Goal: Transaction & Acquisition: Download file/media

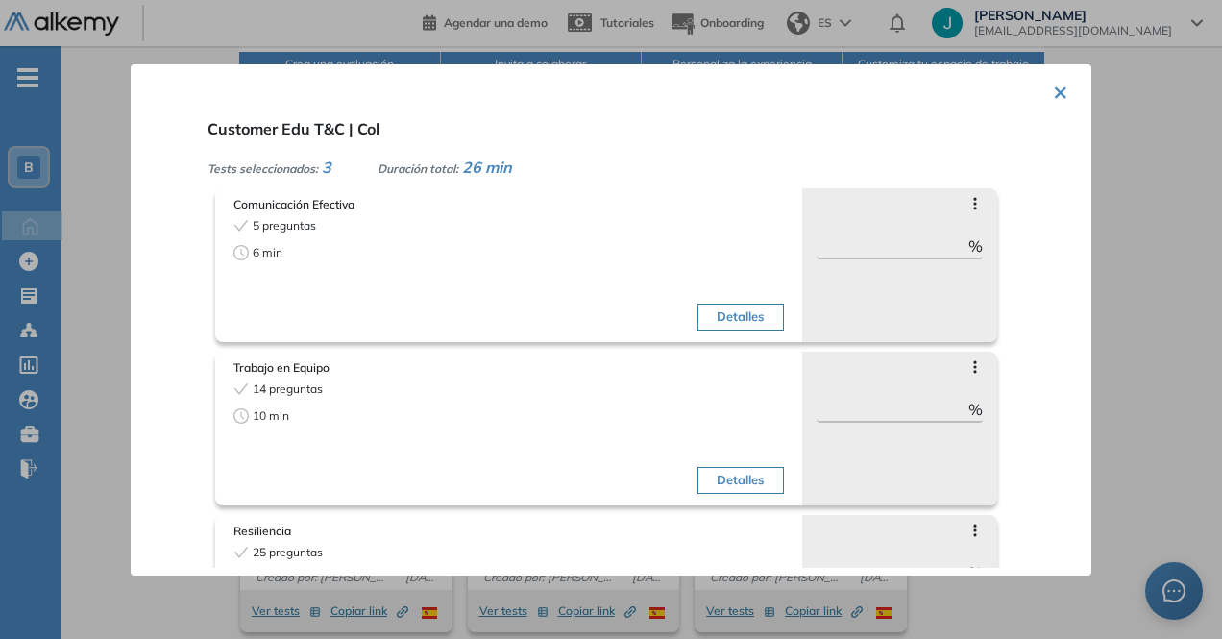
click at [1053, 80] on button "×" at bounding box center [1060, 90] width 15 height 37
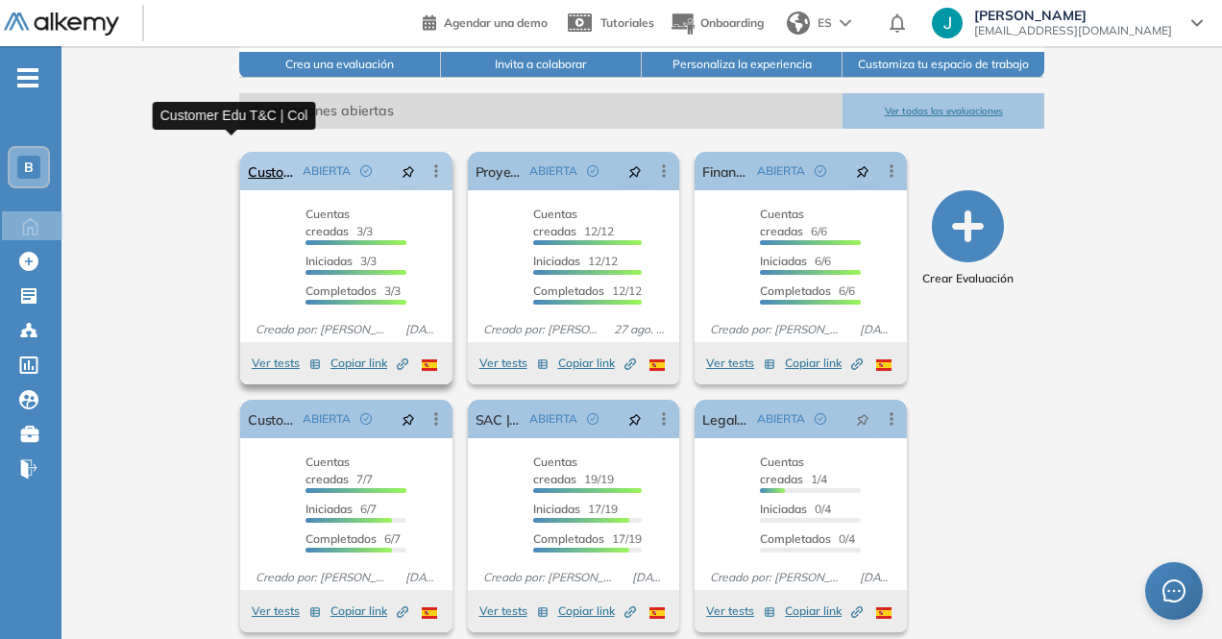
click at [248, 152] on link "Customer Edu T&C | Col" at bounding box center [271, 171] width 47 height 38
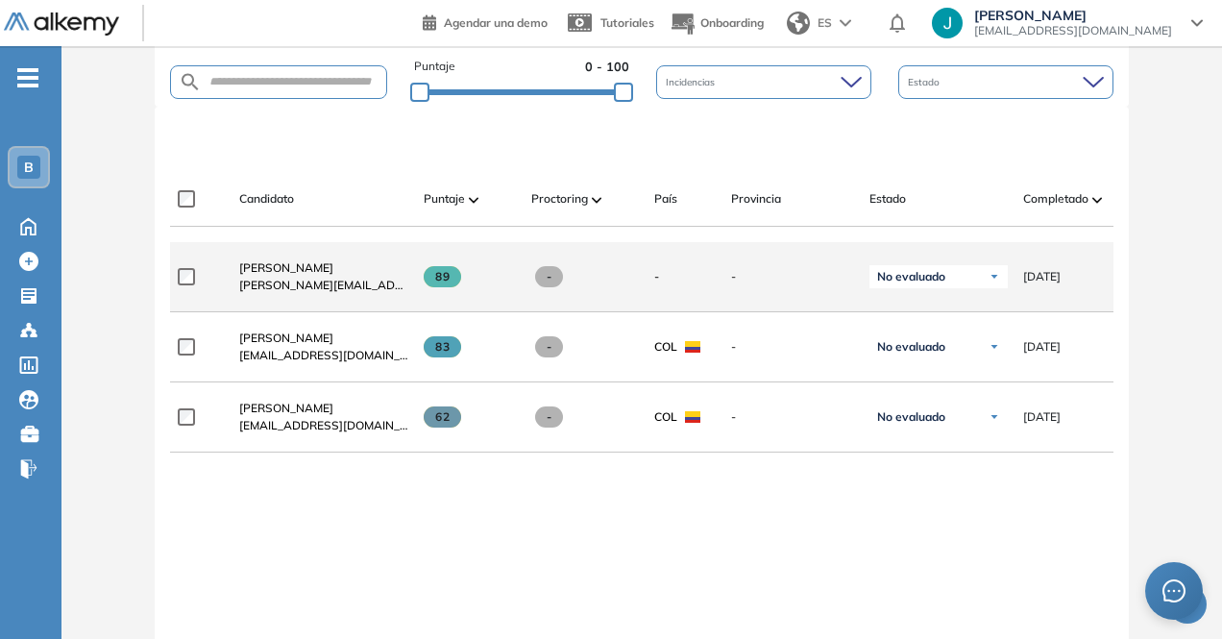
scroll to position [480, 0]
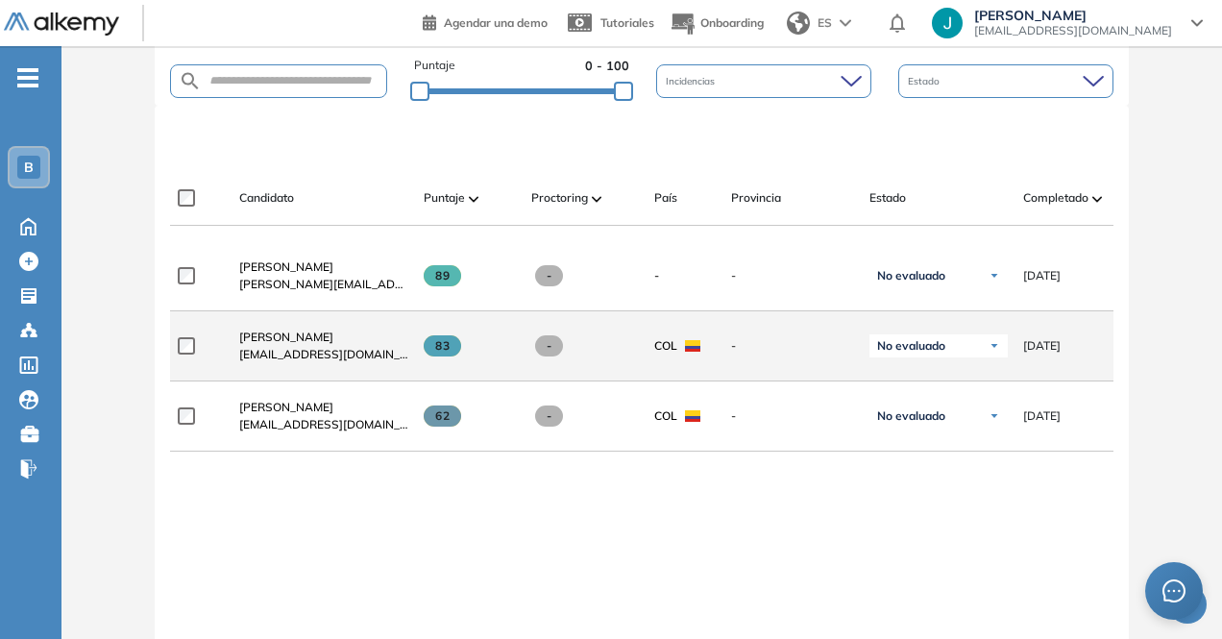
click at [290, 352] on span "[EMAIL_ADDRESS][DOMAIN_NAME]" at bounding box center [323, 354] width 169 height 17
click at [288, 344] on span "[PERSON_NAME]" at bounding box center [286, 337] width 94 height 14
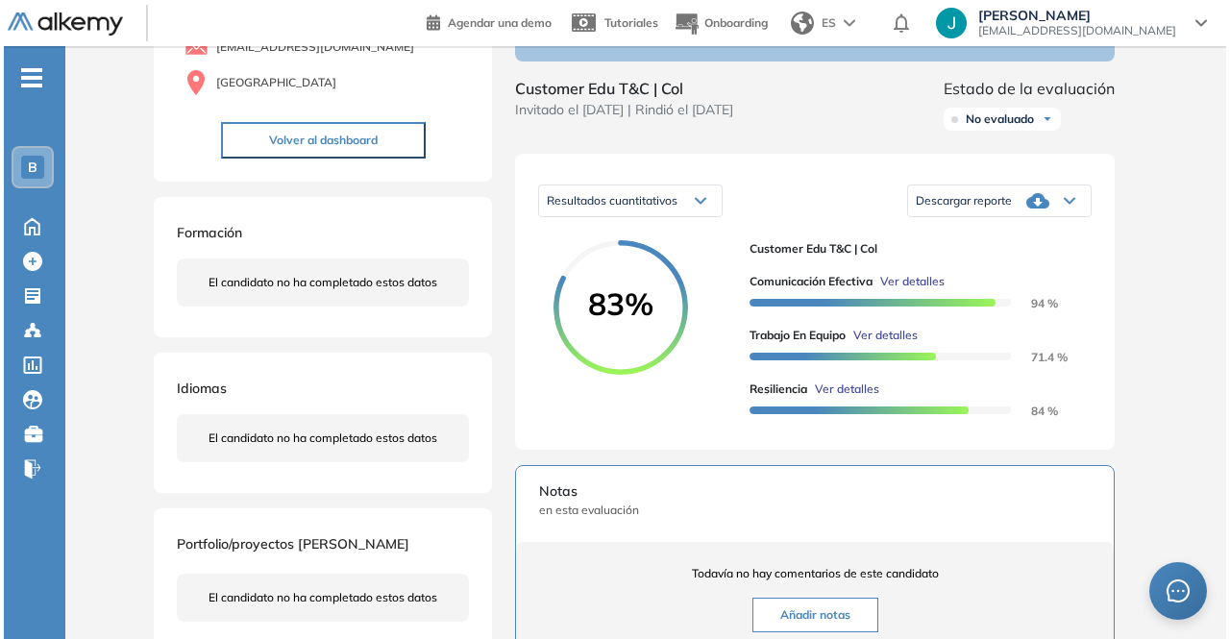
scroll to position [192, 0]
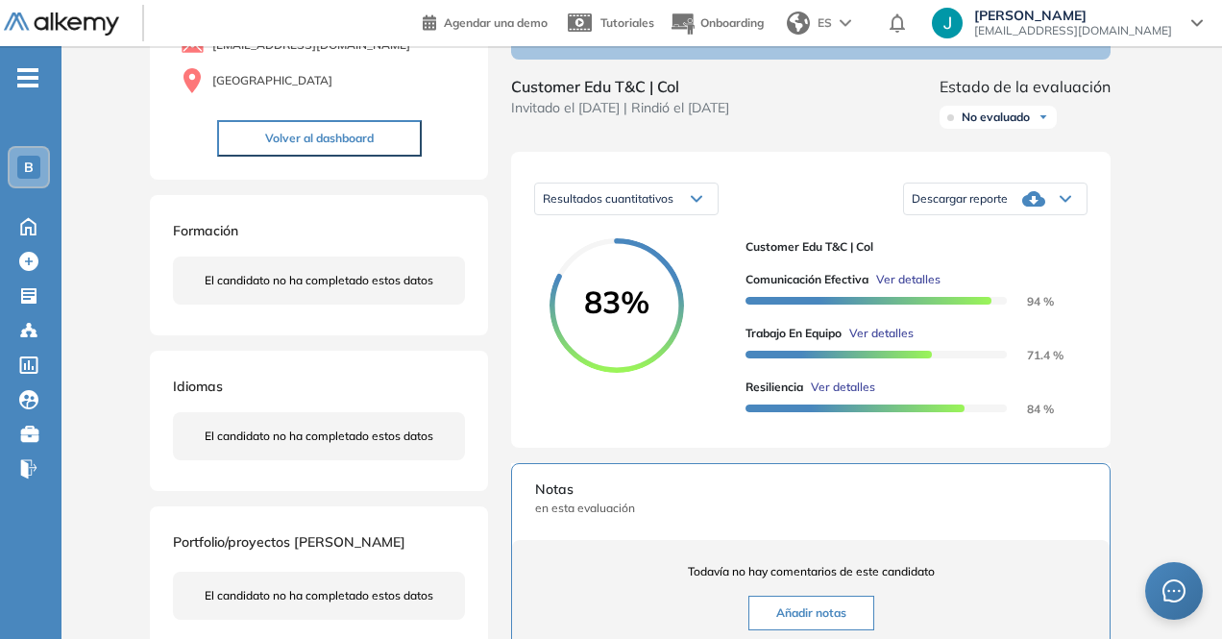
click at [897, 288] on span "Ver detalles" at bounding box center [908, 279] width 64 height 17
click at [1084, 157] on div "Comunicación Efectiva Habilidades Sociales Intermedio Idiomas Objetivos Escucha…" at bounding box center [641, 447] width 999 height 1111
click at [1092, 176] on div "Resultados cuantitativos Resultados cuantitativos Resultados relativos Descarga…" at bounding box center [810, 300] width 599 height 296
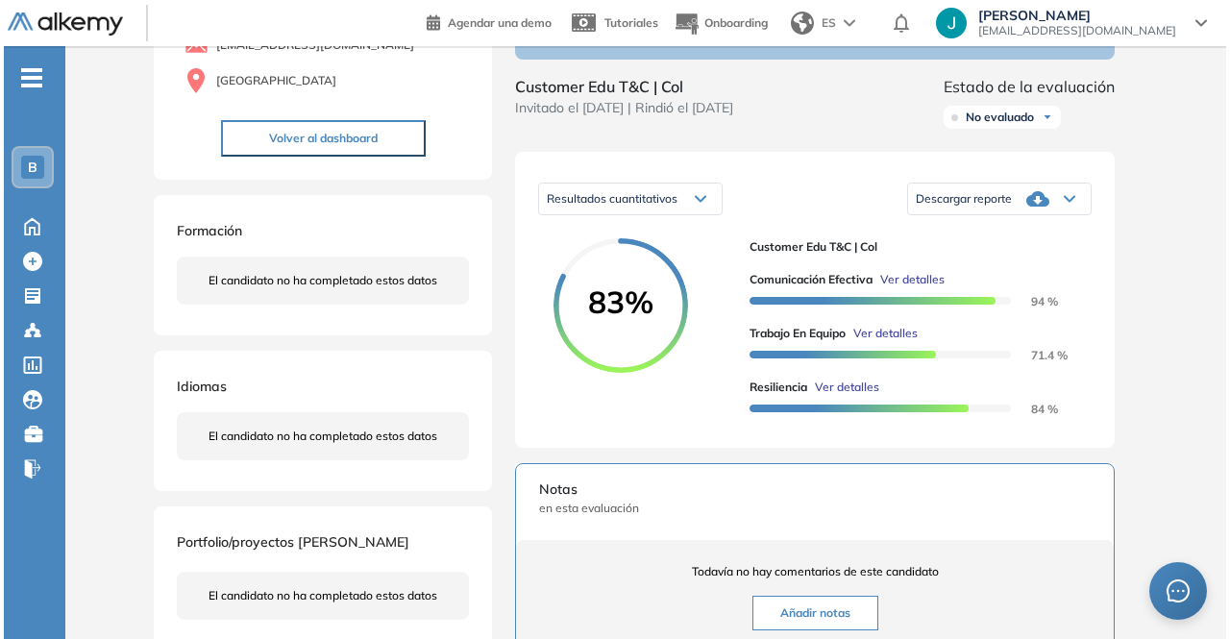
scroll to position [0, 0]
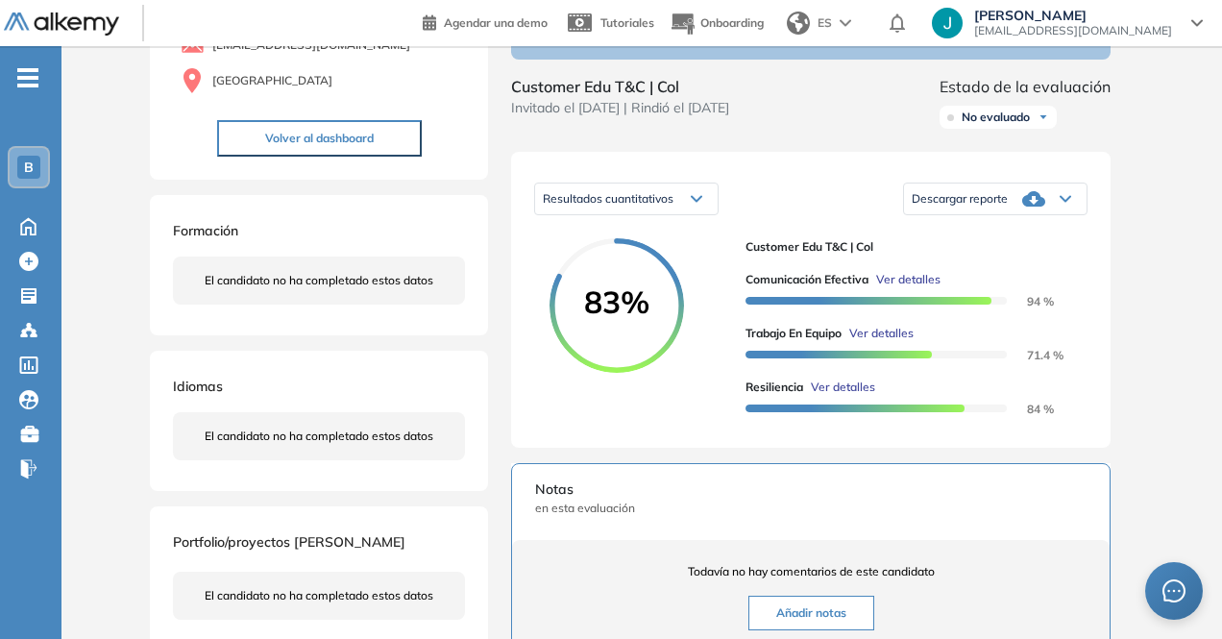
click at [874, 342] on span "Ver detalles" at bounding box center [881, 333] width 64 height 17
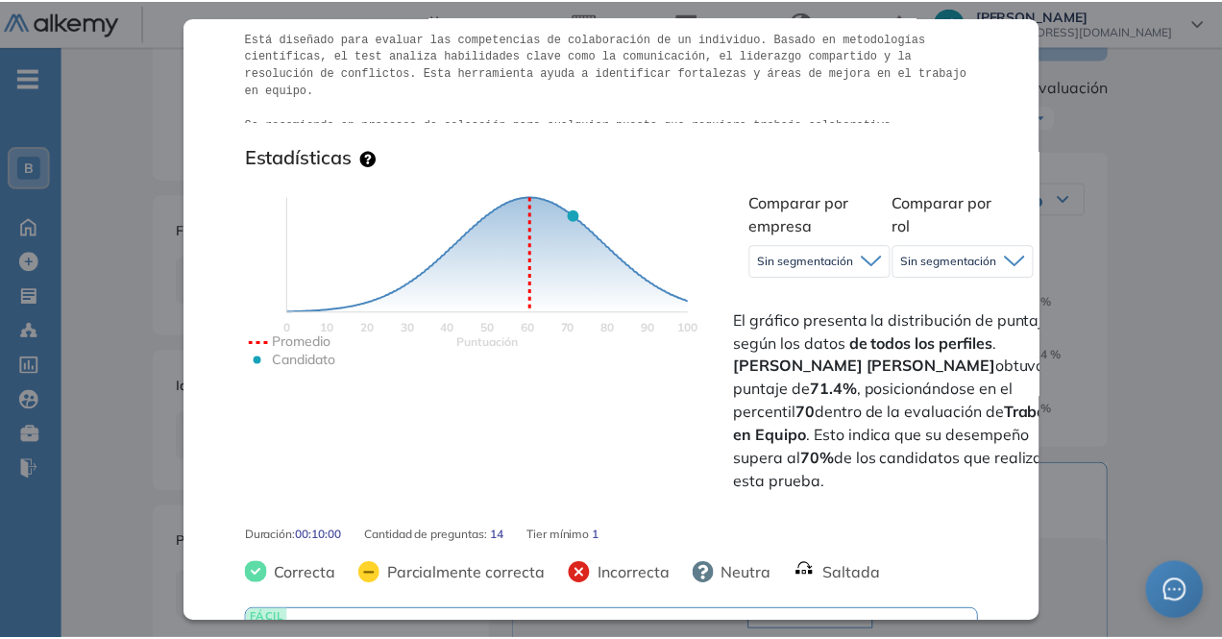
scroll to position [288, 0]
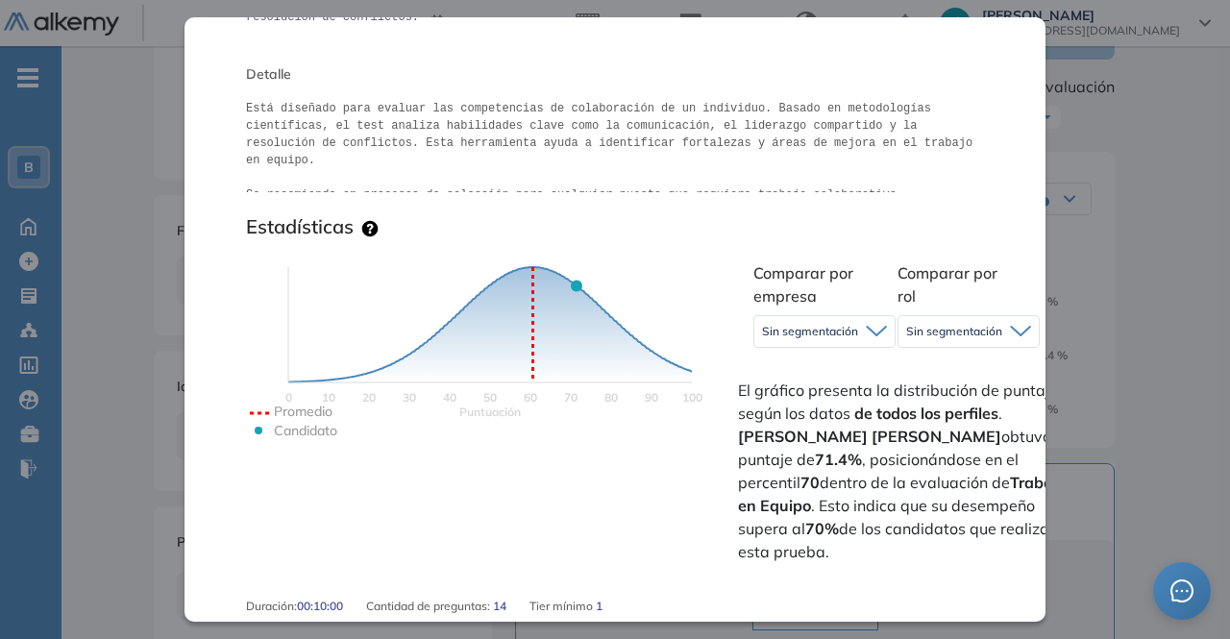
click at [1112, 151] on div "Trabajo en Equipo Personalidad Integrador Idiomas Objetivos Colaboración Lidera…" at bounding box center [645, 447] width 999 height 1111
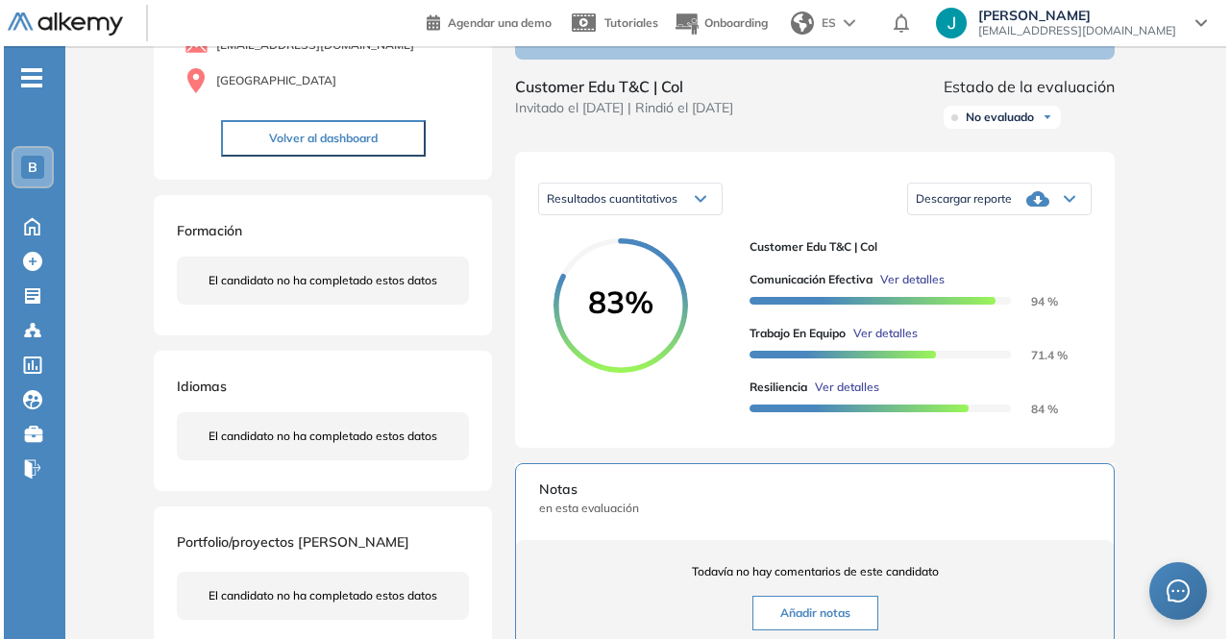
scroll to position [0, 0]
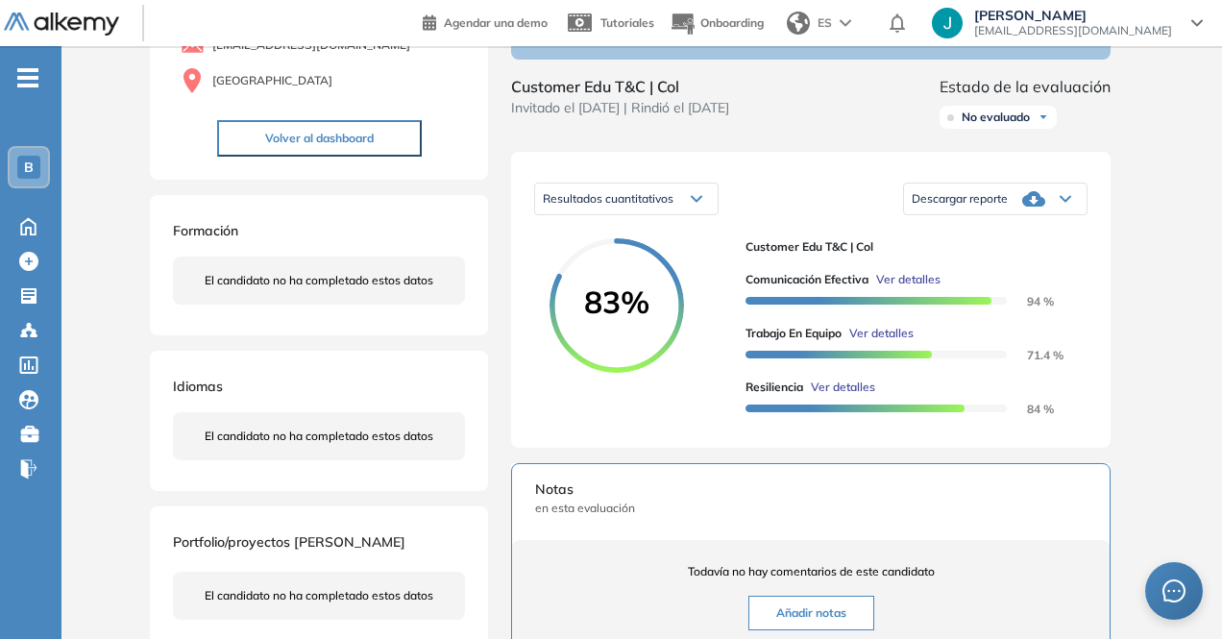
click at [828, 396] on span "Ver detalles" at bounding box center [843, 387] width 64 height 17
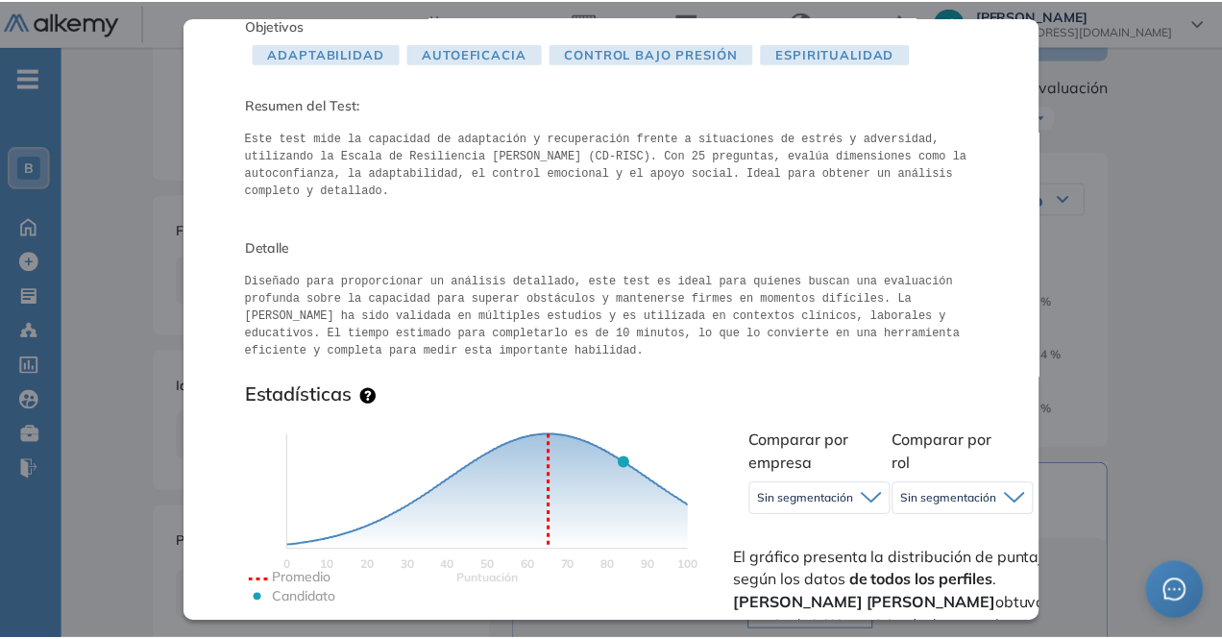
scroll to position [192, 0]
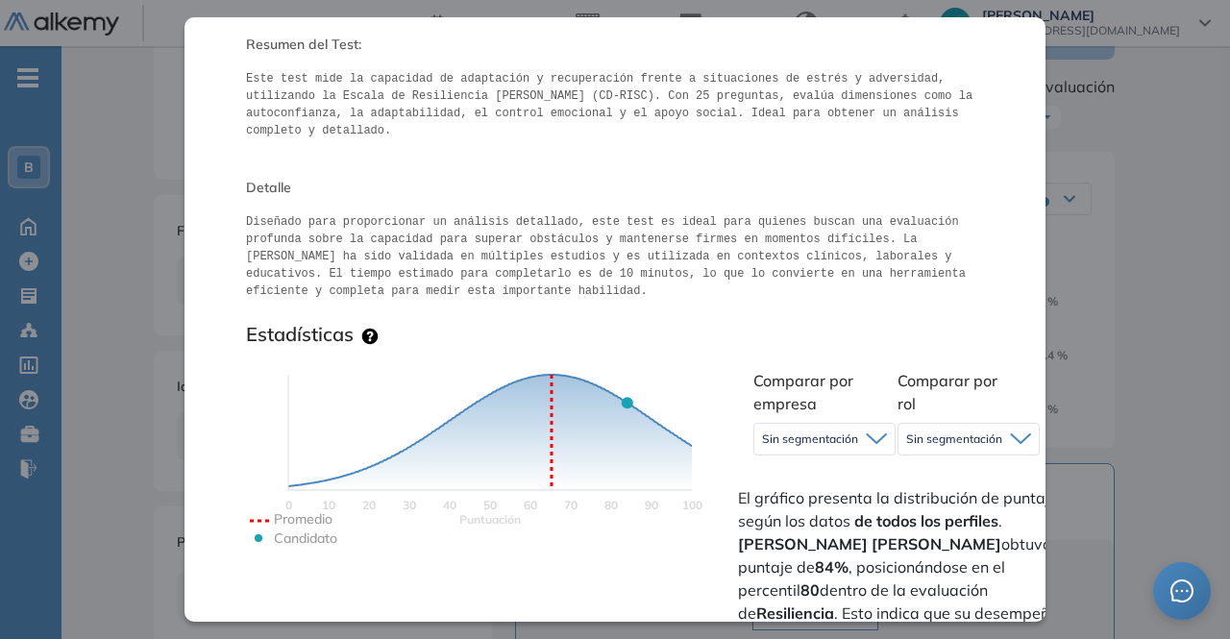
click at [1172, 161] on div "Inicio Alkymetrics Evaluaciones Dashboard Candidato Resiliencia Psicotécnicas I…" at bounding box center [645, 451] width 1168 height 1195
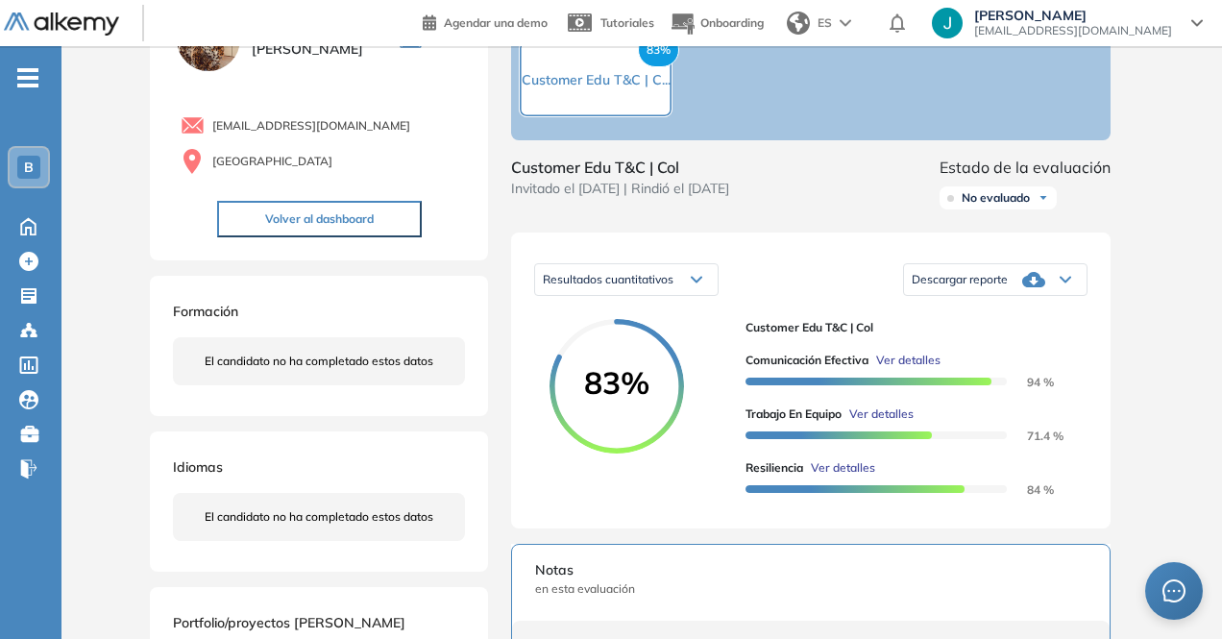
scroll to position [0, 0]
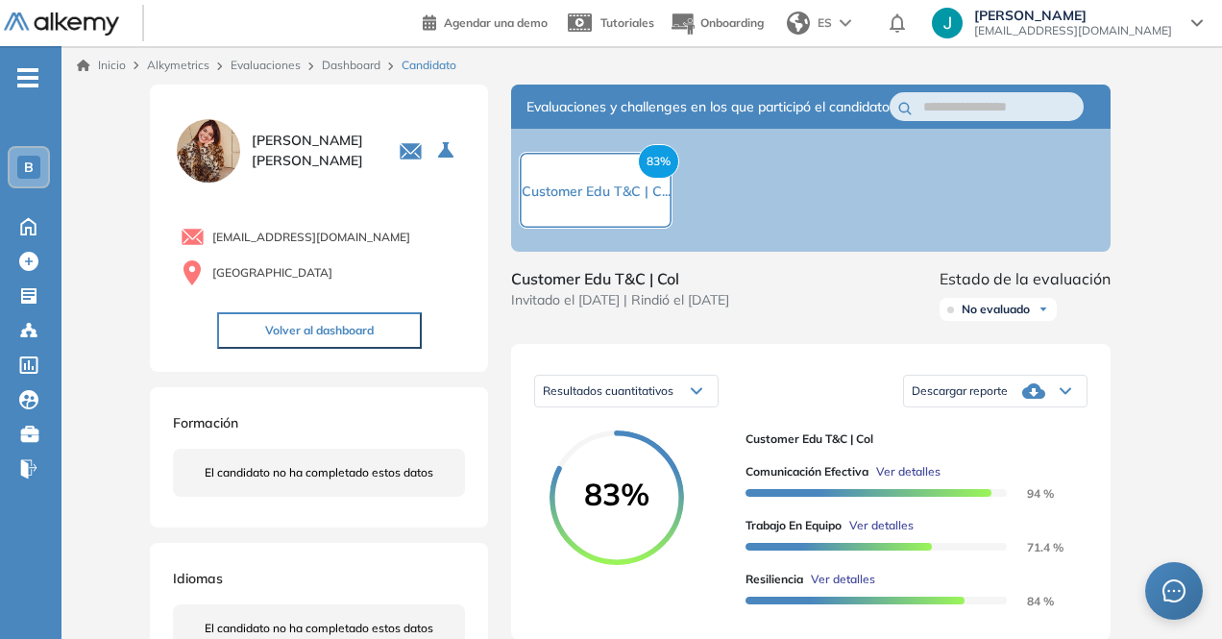
click at [1055, 391] on div "Descargar reporte" at bounding box center [995, 391] width 183 height 38
click at [1011, 463] on li "Descargar informe resumido" at bounding box center [984, 453] width 143 height 19
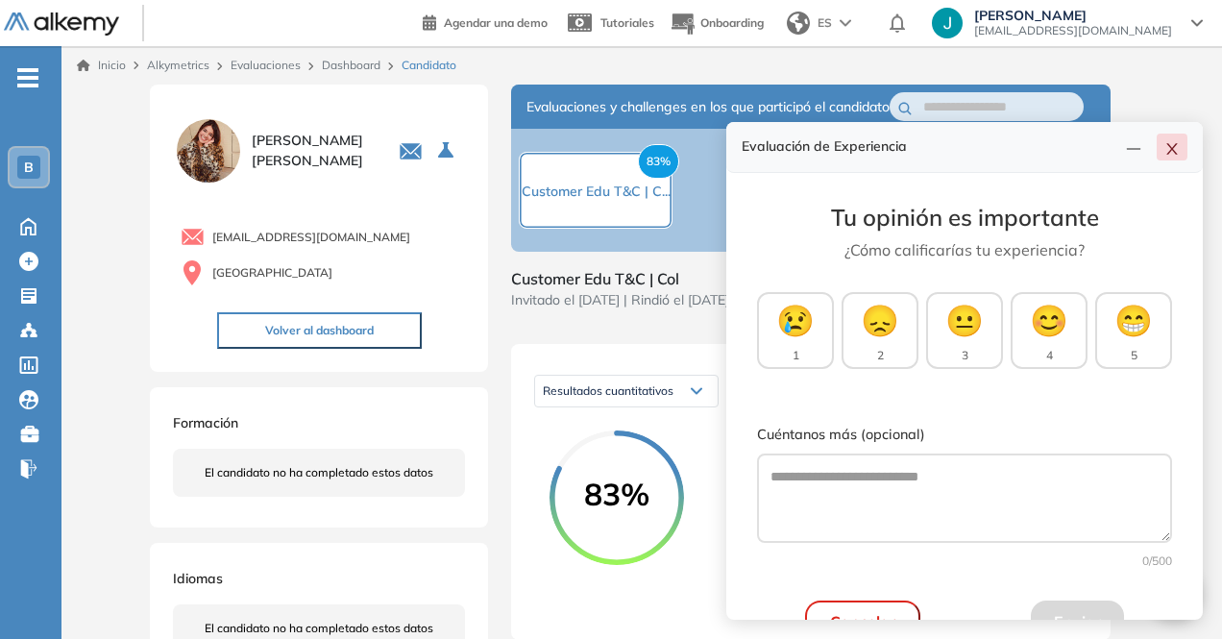
click at [1176, 148] on icon "close" at bounding box center [1171, 148] width 15 height 15
